Goal: Find specific page/section: Find specific page/section

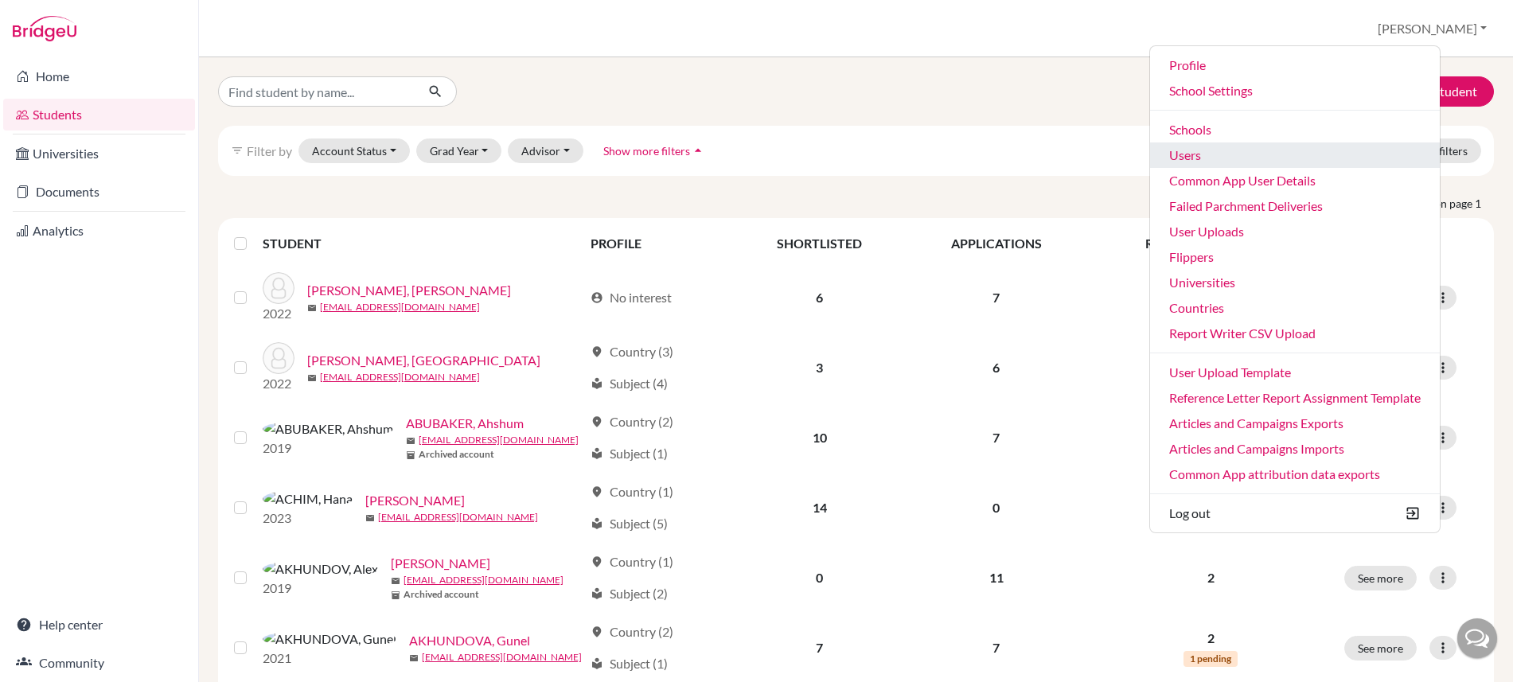
click at [1243, 153] on link "Users" at bounding box center [1295, 154] width 290 height 25
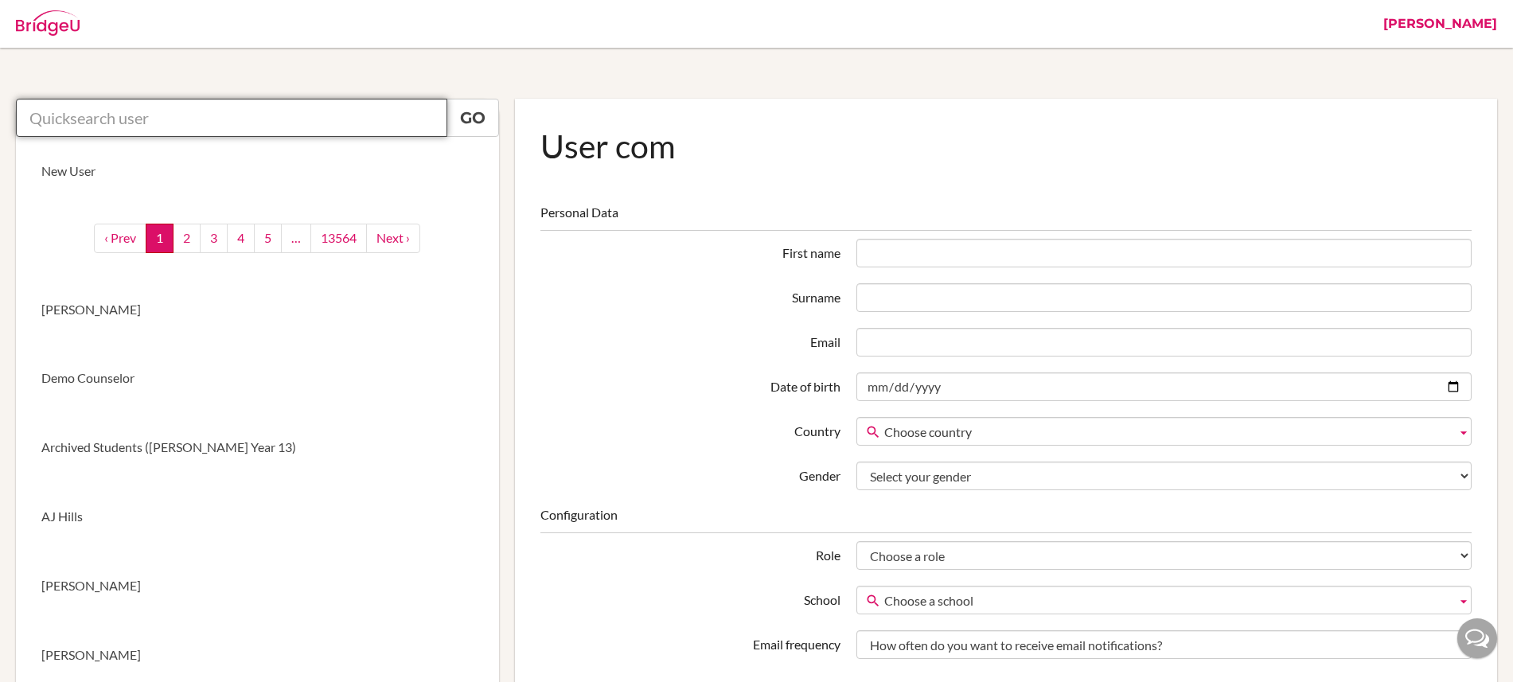
click at [193, 123] on input "text" at bounding box center [231, 118] width 431 height 38
paste input "[EMAIL_ADDRESS][DOMAIN_NAME]"
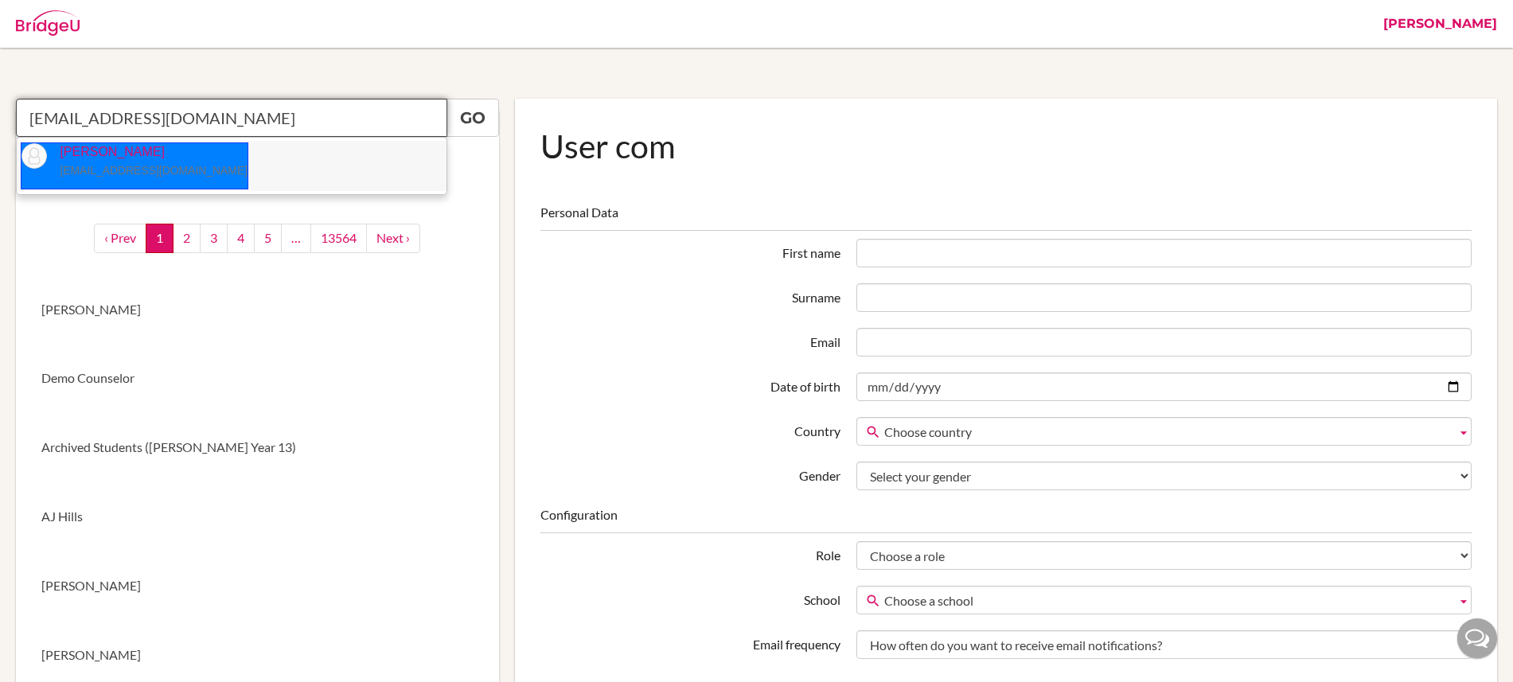
click at [138, 168] on small "[EMAIL_ADDRESS][DOMAIN_NAME]" at bounding box center [154, 170] width 188 height 13
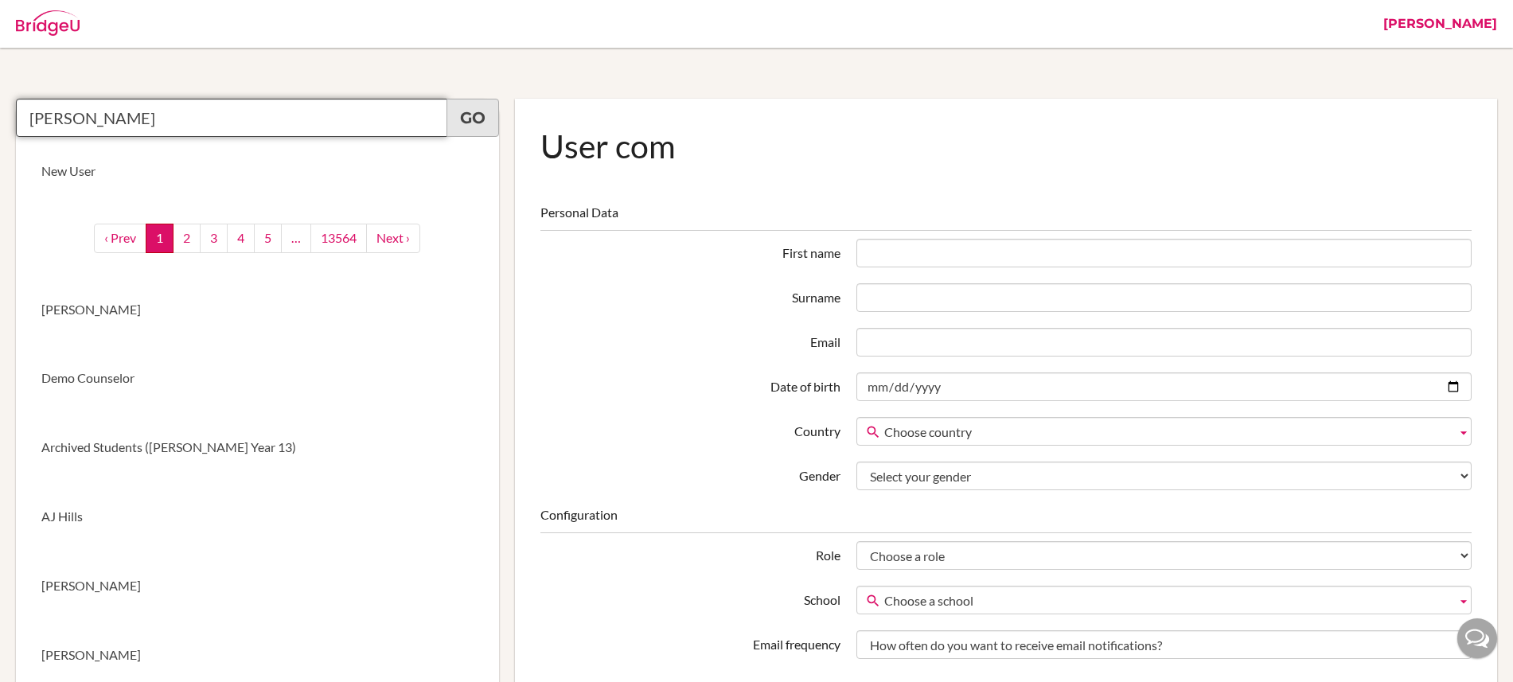
type input "Alice Dubois"
click at [470, 123] on link "Go" at bounding box center [472, 118] width 53 height 38
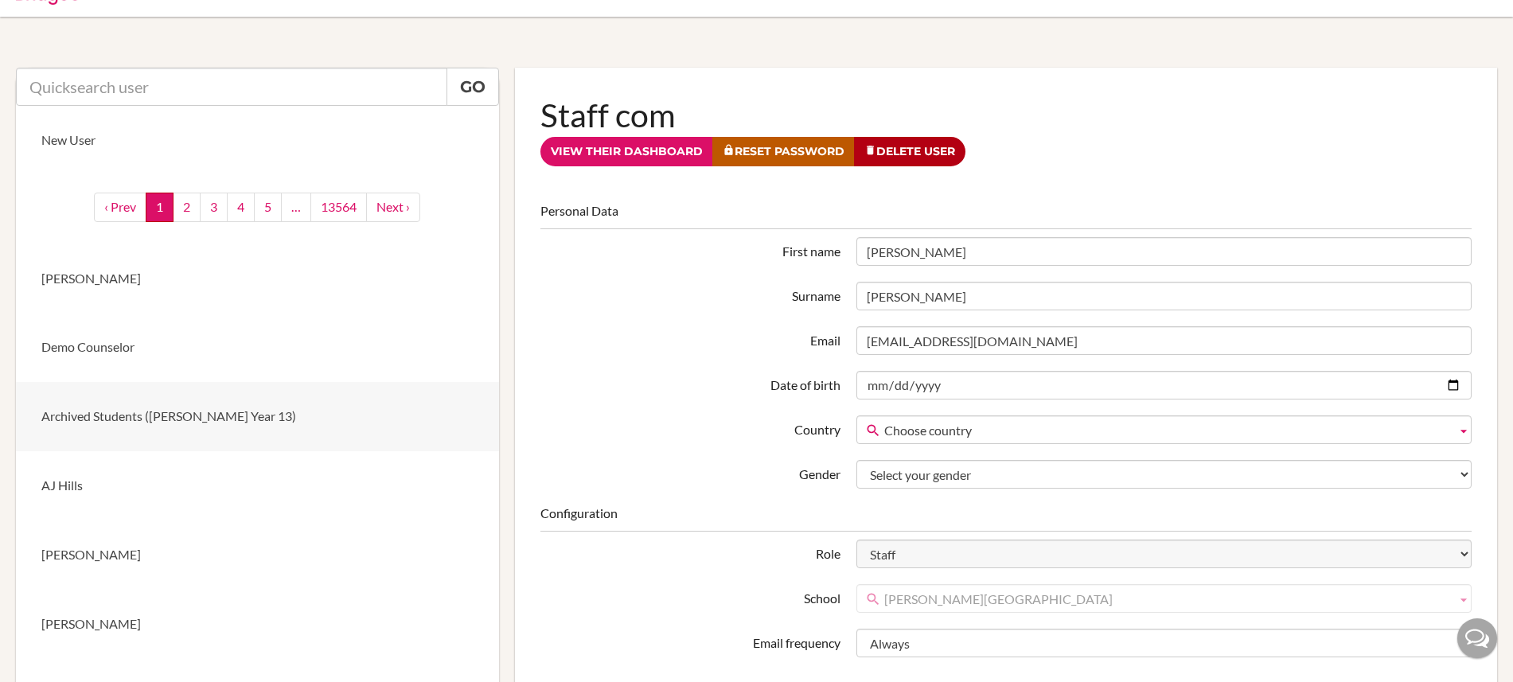
scroll to position [29, 0]
